Goal: Task Accomplishment & Management: Complete application form

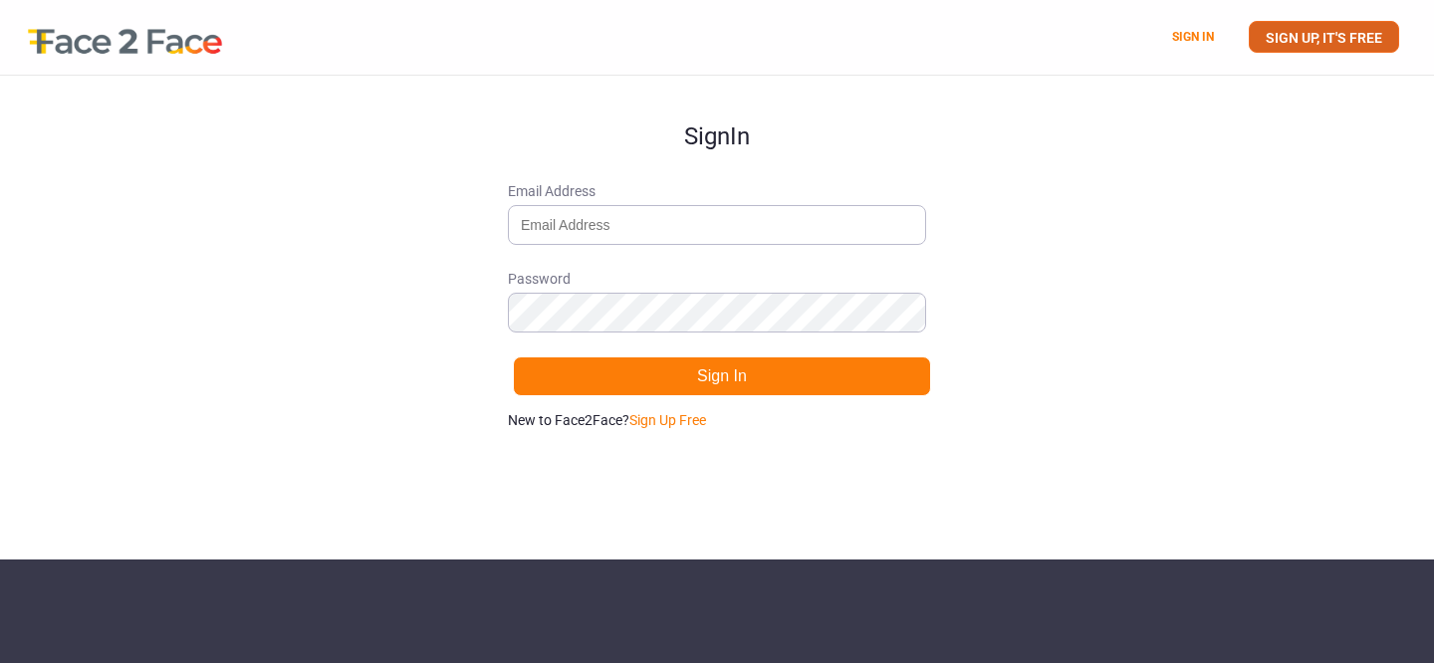
click at [1333, 26] on link "SIGN UP, IT'S FREE" at bounding box center [1324, 37] width 150 height 32
click at [1313, 47] on link "SIGN UP, IT'S FREE" at bounding box center [1324, 37] width 150 height 32
click at [1285, 32] on link "SIGN UP, IT'S FREE" at bounding box center [1324, 37] width 150 height 32
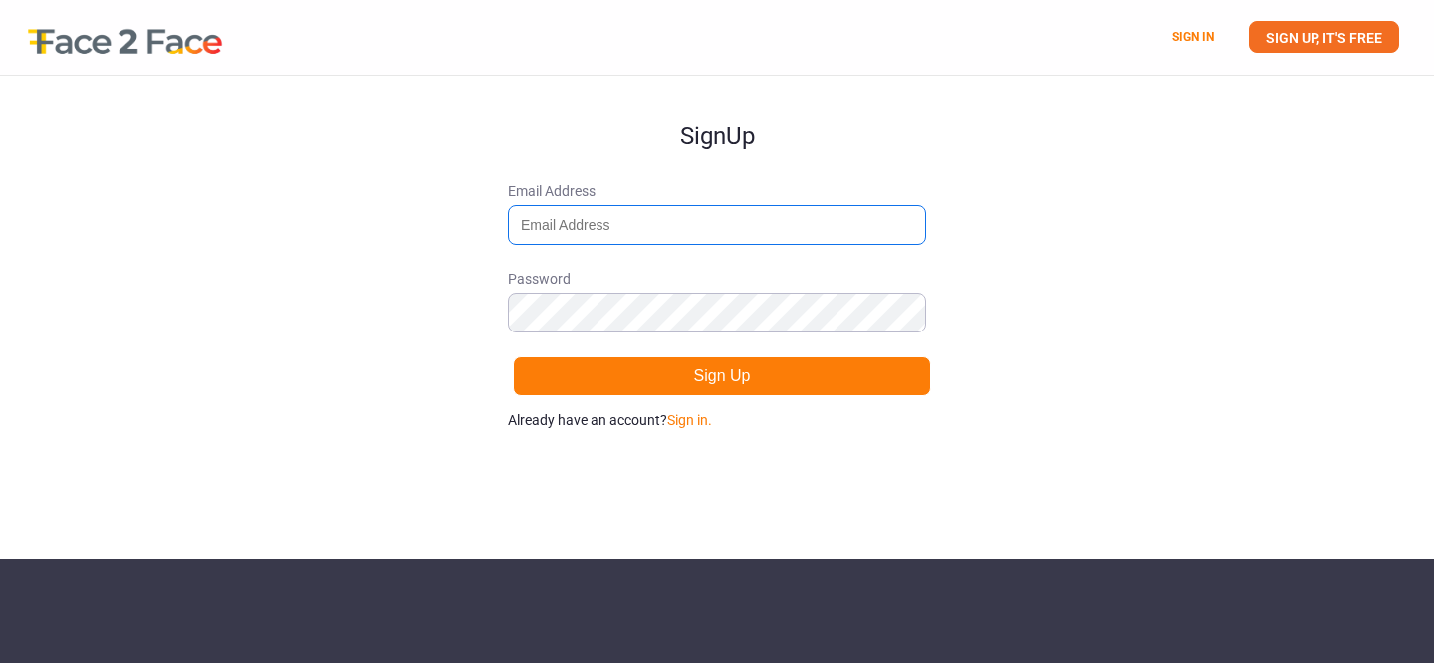
click at [570, 212] on input "Email Address" at bounding box center [717, 225] width 418 height 40
type input "[EMAIL_ADDRESS][DOMAIN_NAME]"
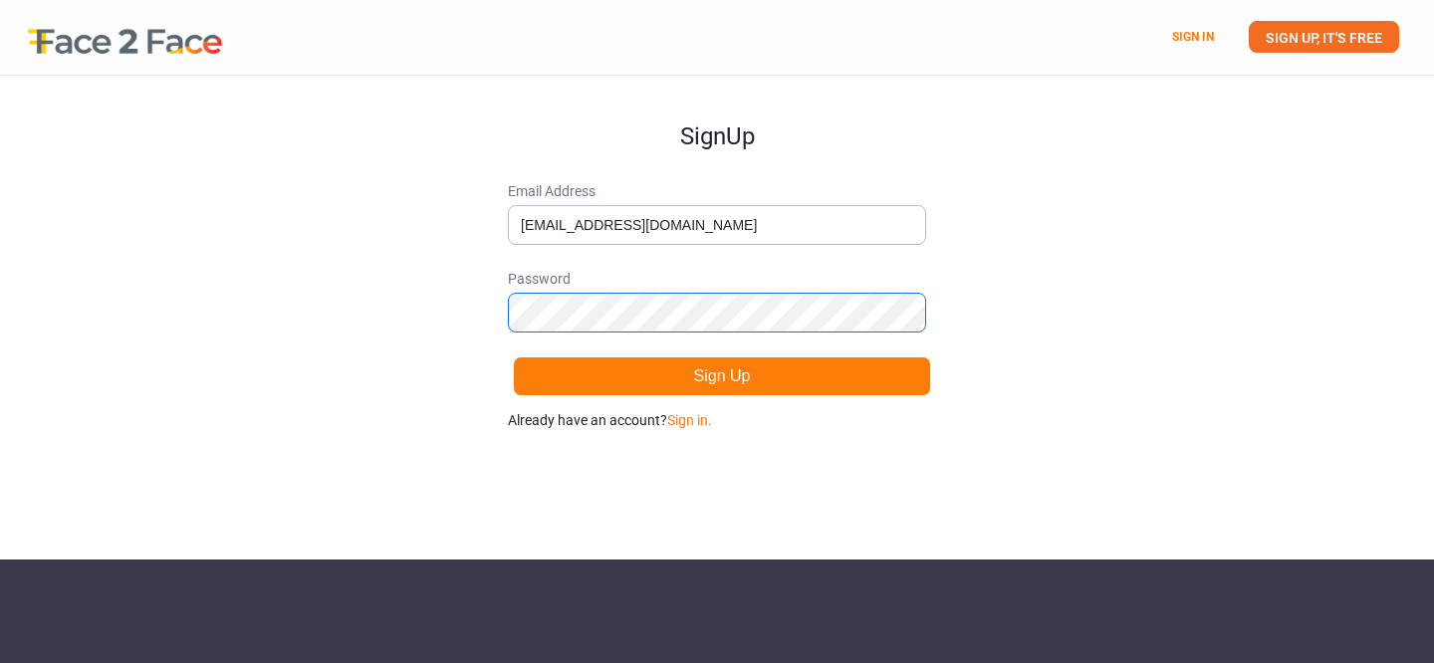
click at [513, 357] on button "Sign Up" at bounding box center [722, 377] width 418 height 40
